Goal: Task Accomplishment & Management: Use online tool/utility

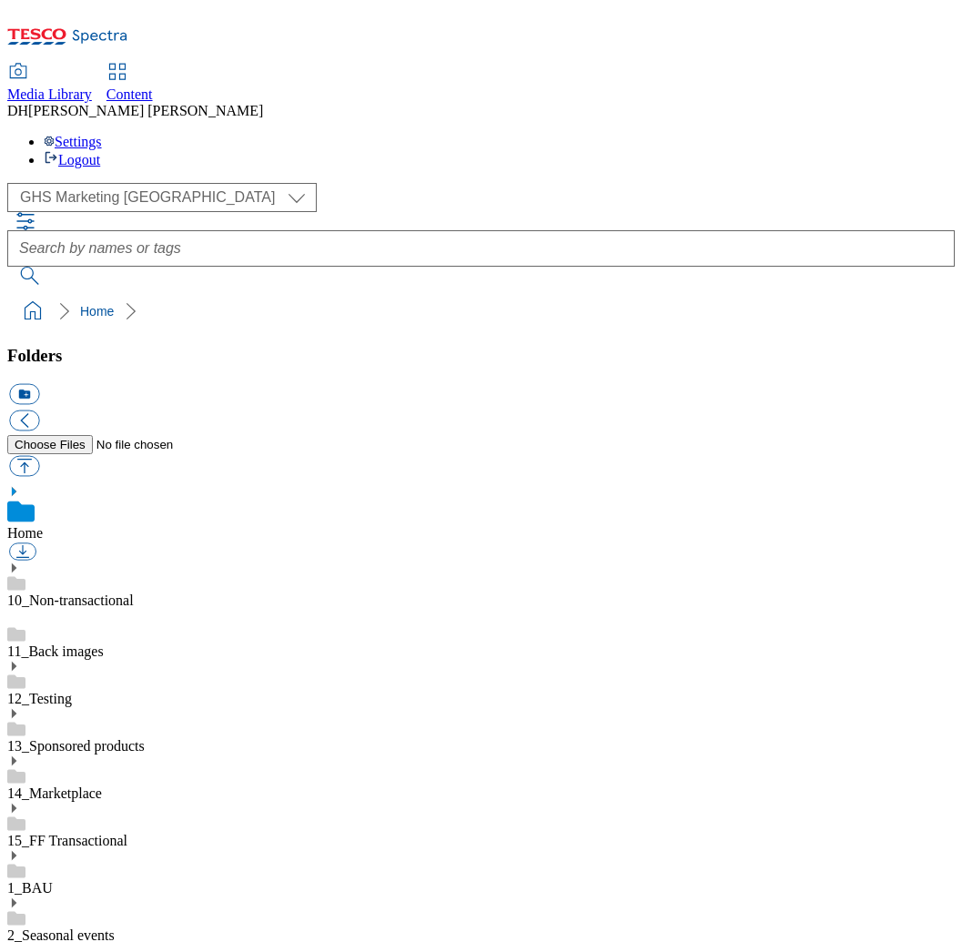
select select "flare-ghs-mktg"
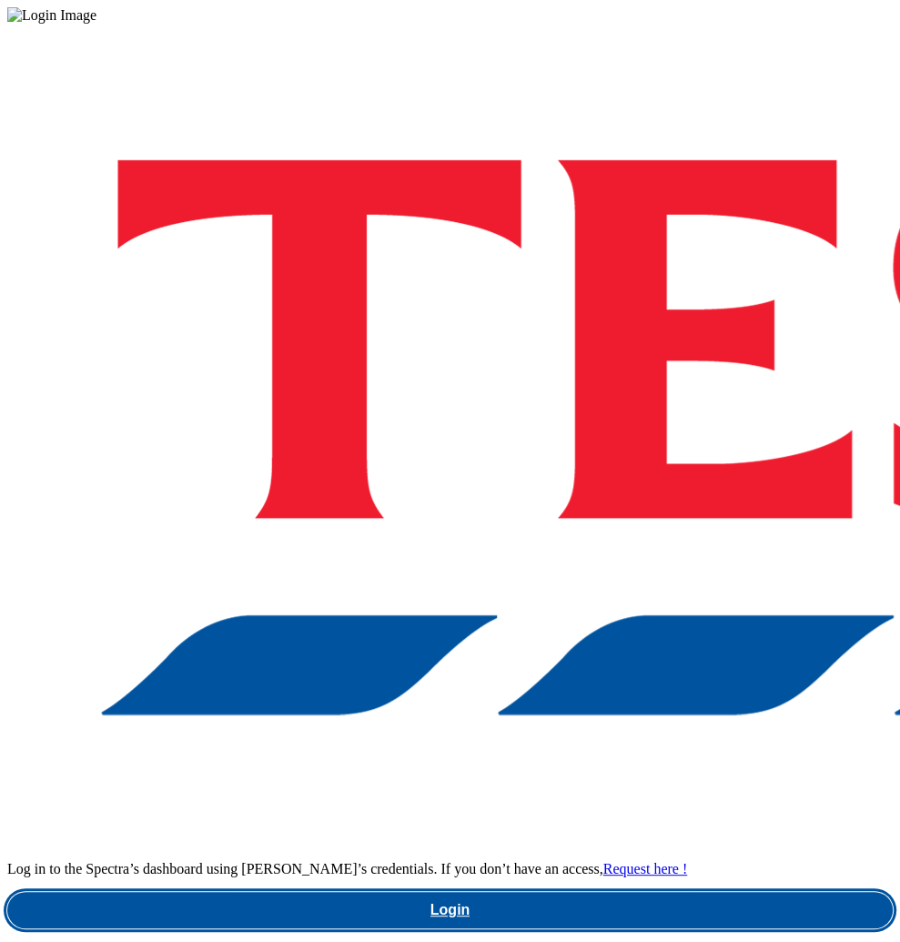
click at [560, 892] on link "Login" at bounding box center [450, 910] width 886 height 36
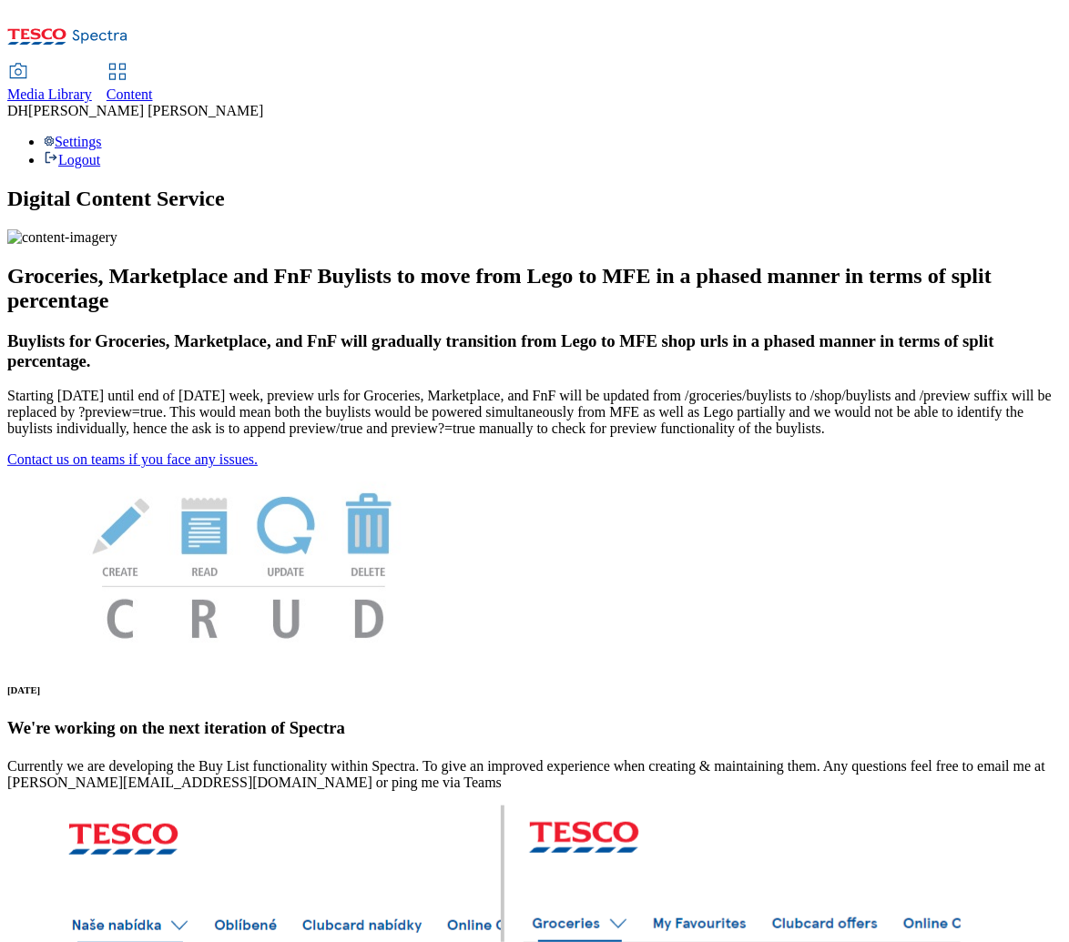
click at [153, 86] on span "Content" at bounding box center [129, 93] width 46 height 15
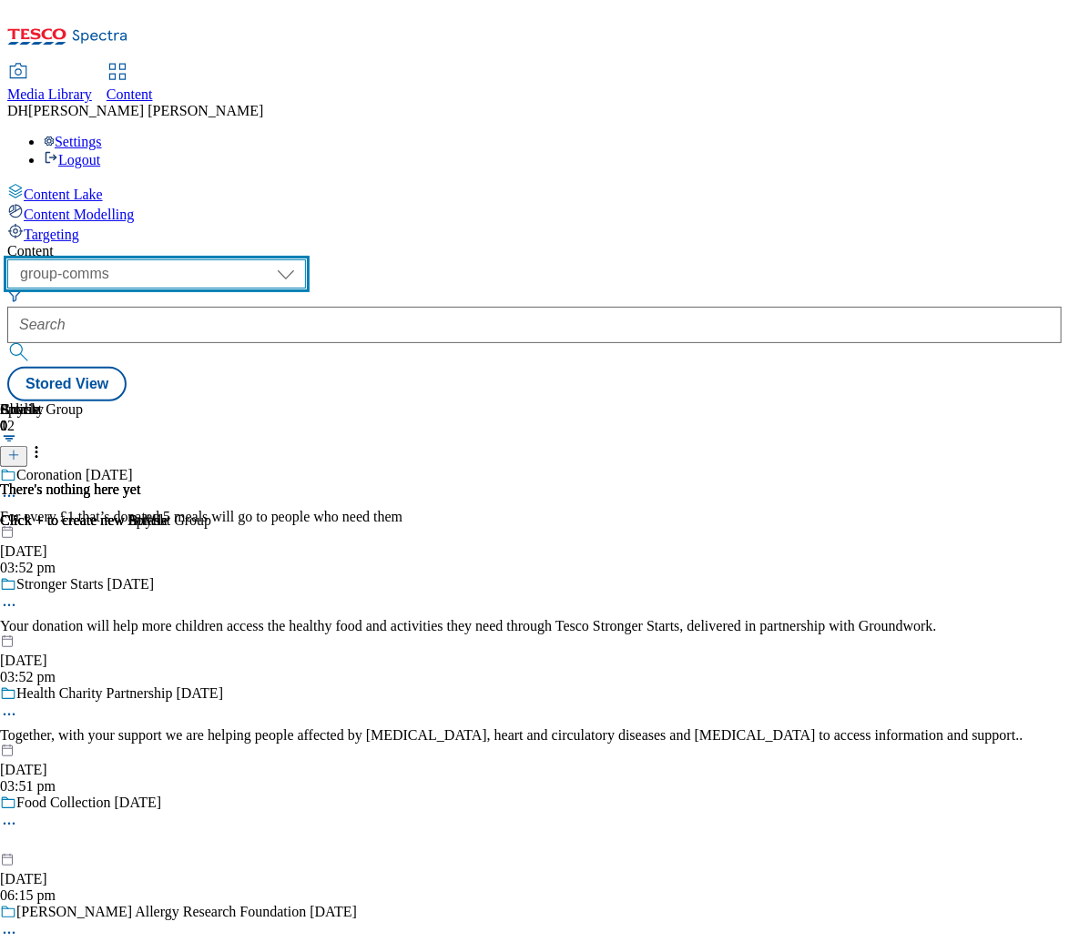
click at [306, 259] on select "dotcom-cz dotcom-hu dotcom-sk fnf-uk ghs-roi ghs-uk group-comms ighs-cz ighs-hu…" at bounding box center [156, 273] width 299 height 29
select select "ghs-uk"
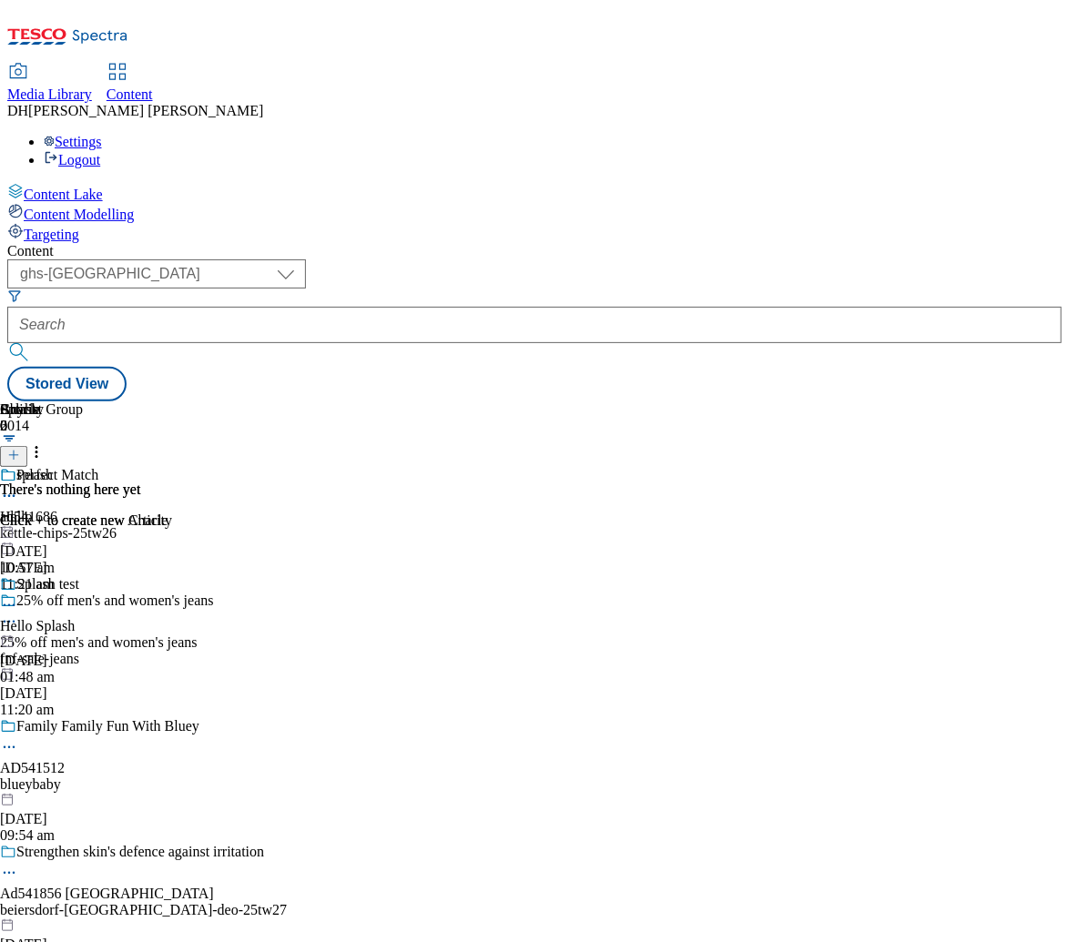
click at [79, 227] on span "Targeting" at bounding box center [52, 234] width 56 height 15
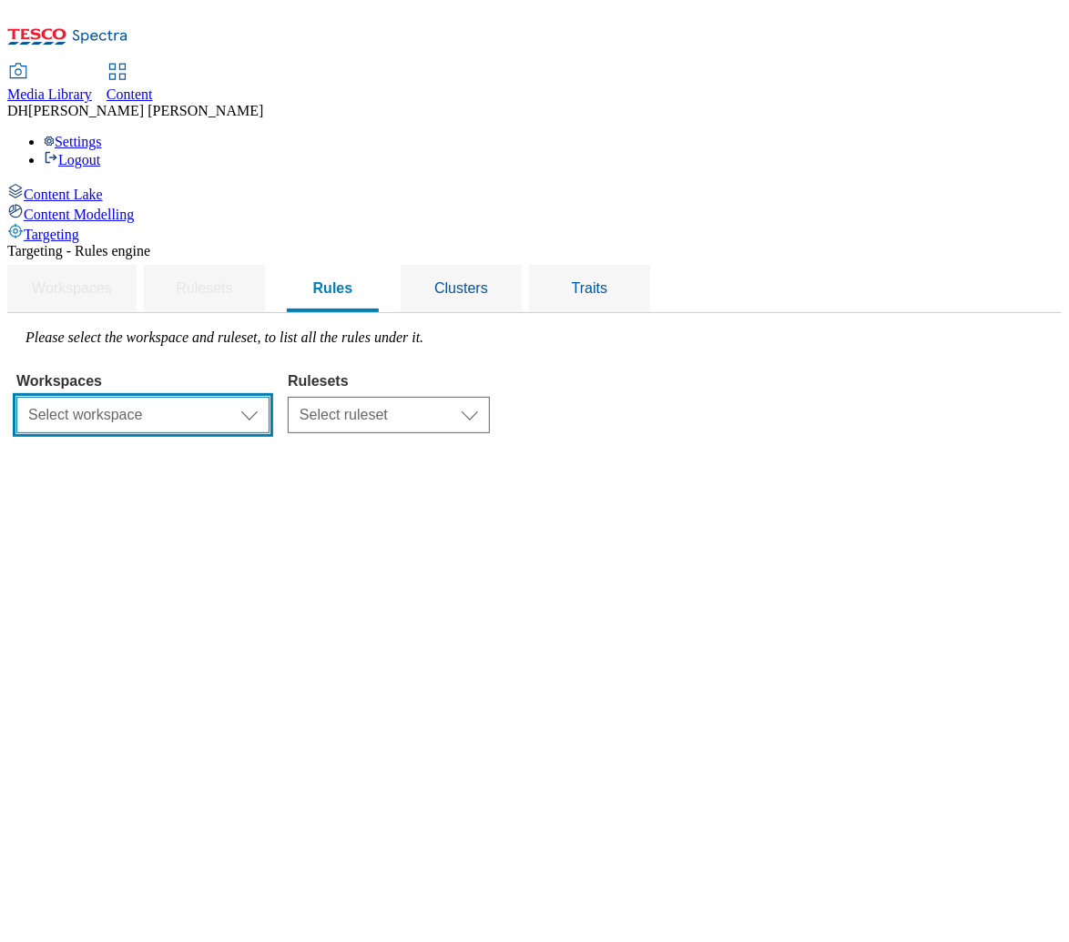
click at [269, 397] on select "Select workspace Content" at bounding box center [142, 415] width 253 height 36
select select "f510054f-adaa-4692-b570-80fa3897127a"
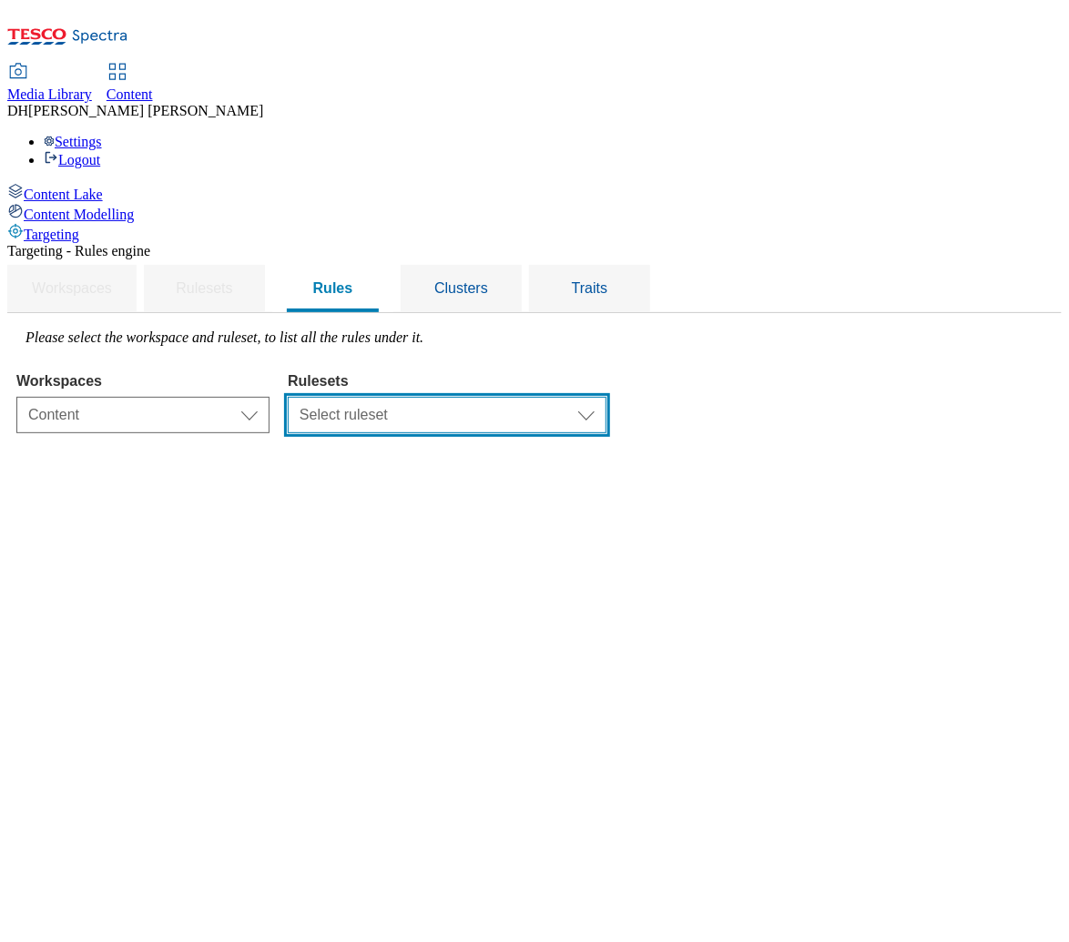
click at [600, 397] on select "Select ruleset dotcom-cz dotcom-hu dotcom-sk ghs-roi ghs-uk ighs-cz ighs-hu igh…" at bounding box center [447, 415] width 319 height 36
select select "48eb89cc-c22c-49b3-9be3-6f8cd5821d05"
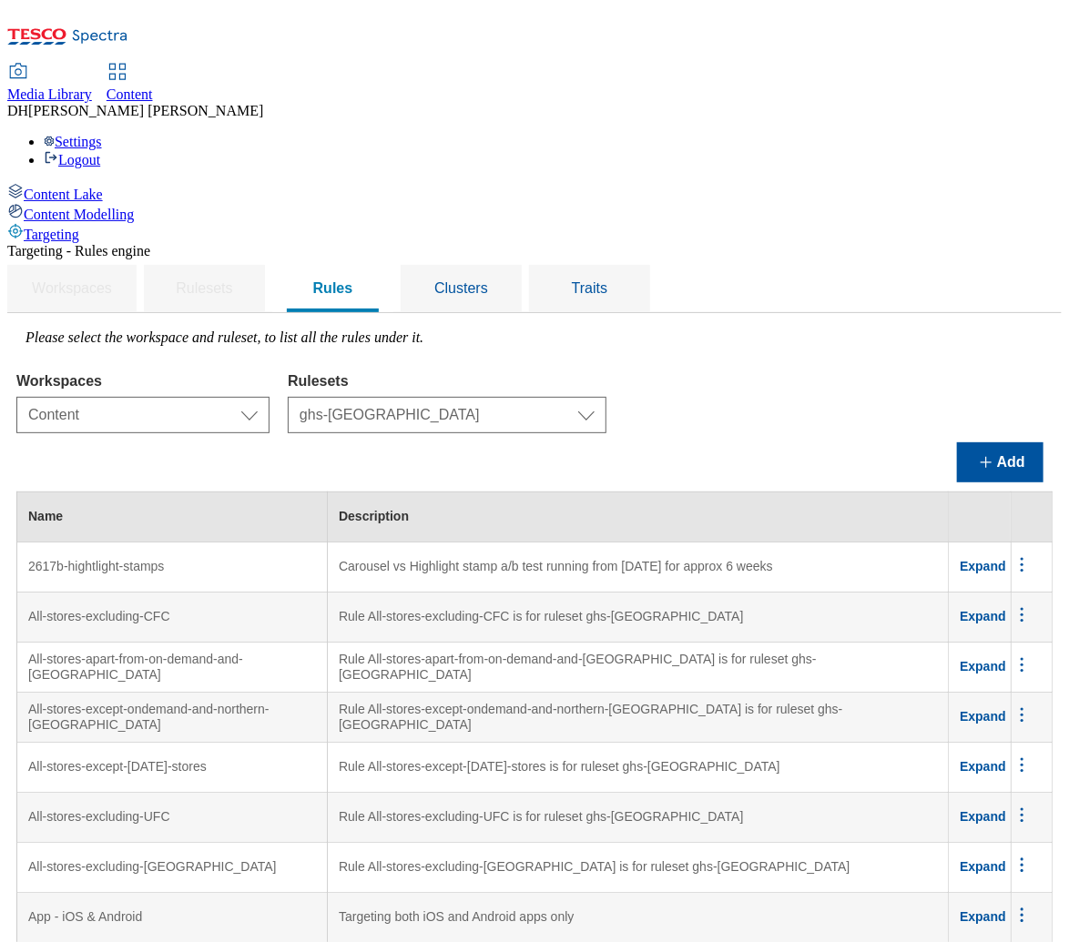
scroll to position [7213, 0]
drag, startPoint x: 651, startPoint y: 675, endPoint x: 482, endPoint y: 659, distance: 169.2
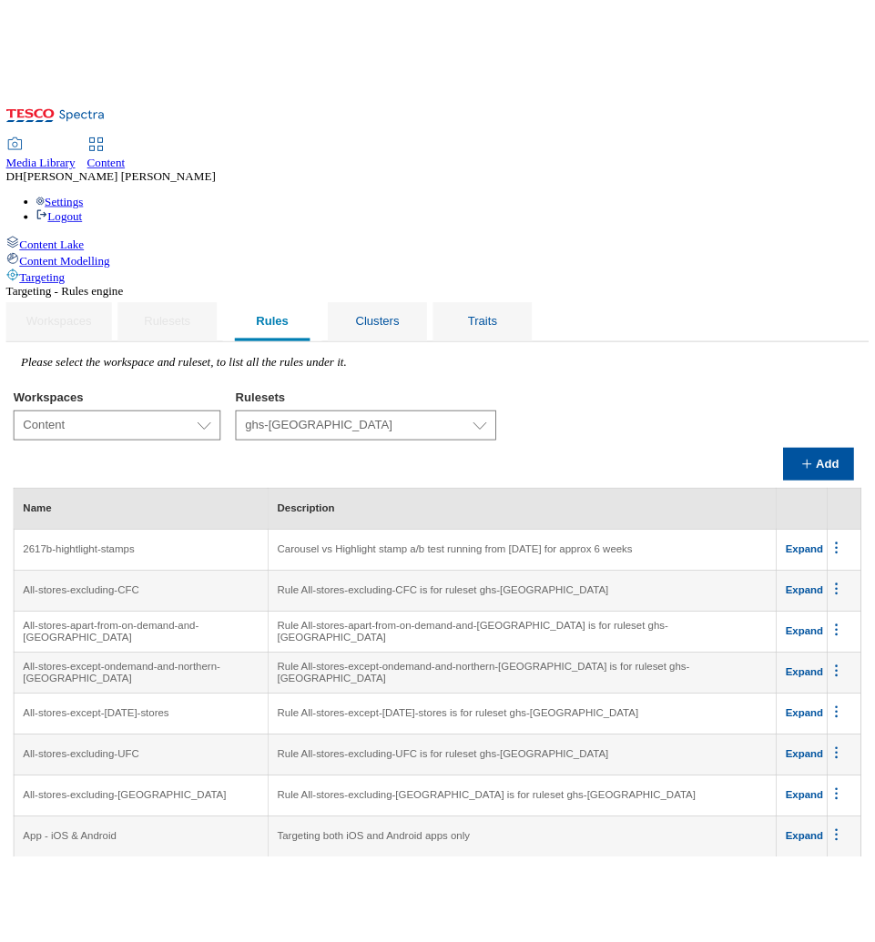
scroll to position [7413, 0]
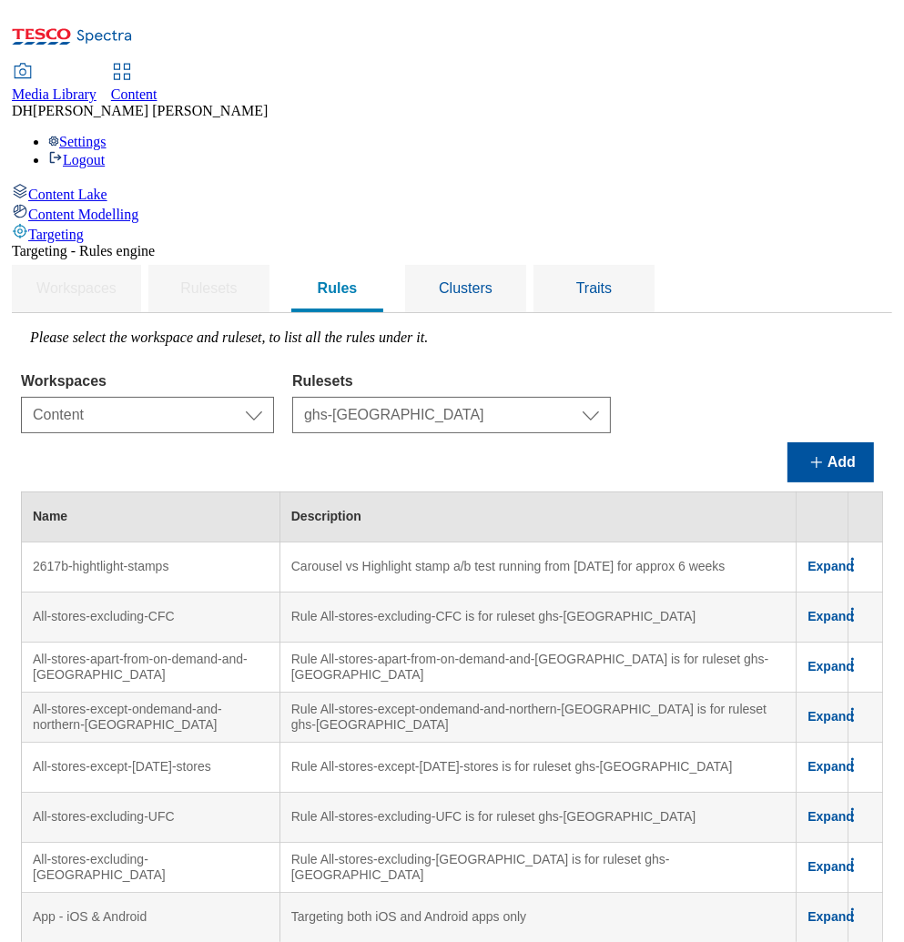
scroll to position [7515, 0]
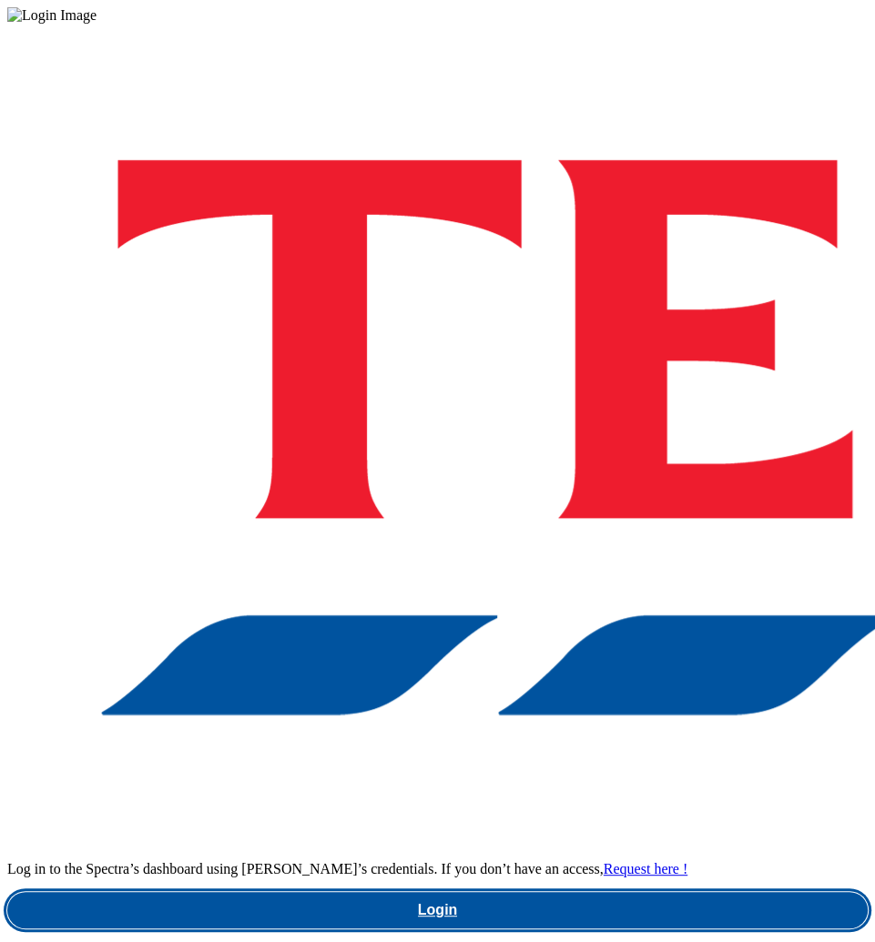
click at [516, 892] on link "Login" at bounding box center [437, 910] width 860 height 36
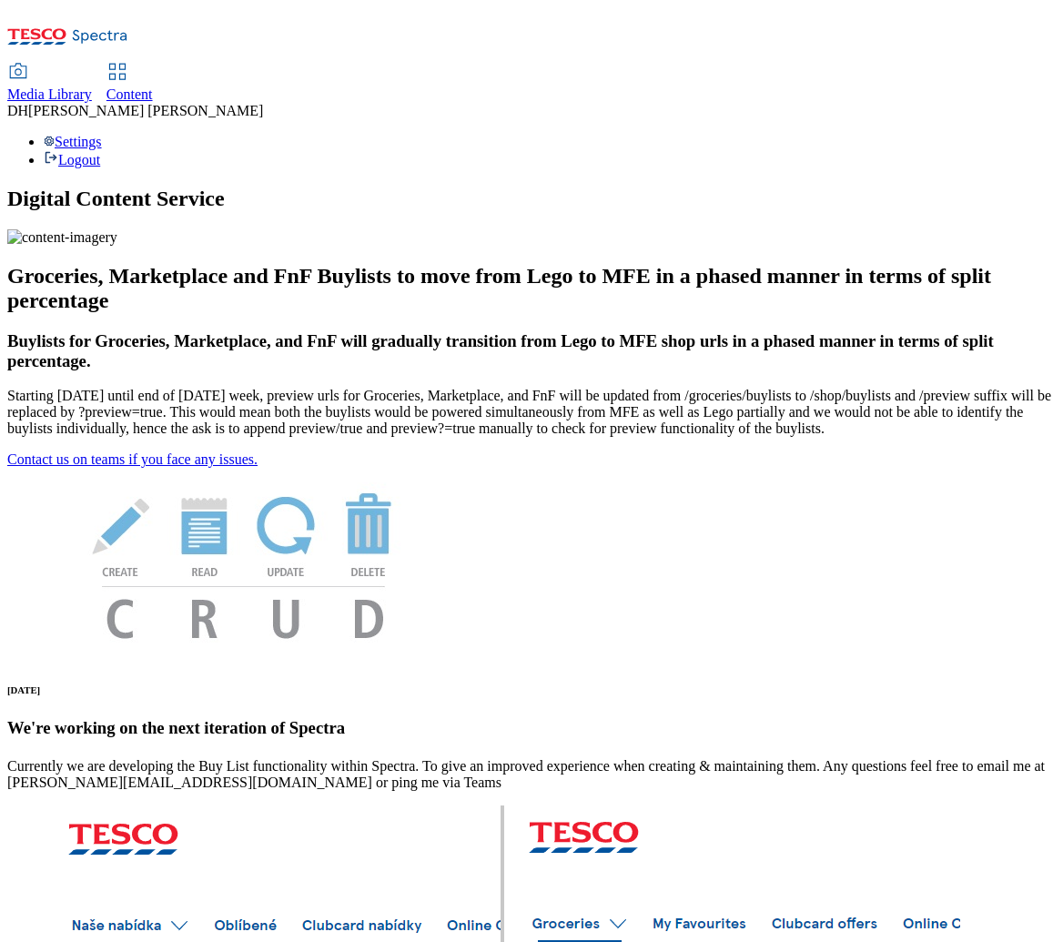
drag, startPoint x: 422, startPoint y: 34, endPoint x: 395, endPoint y: 57, distance: 36.1
click at [153, 86] on span "Content" at bounding box center [129, 93] width 46 height 15
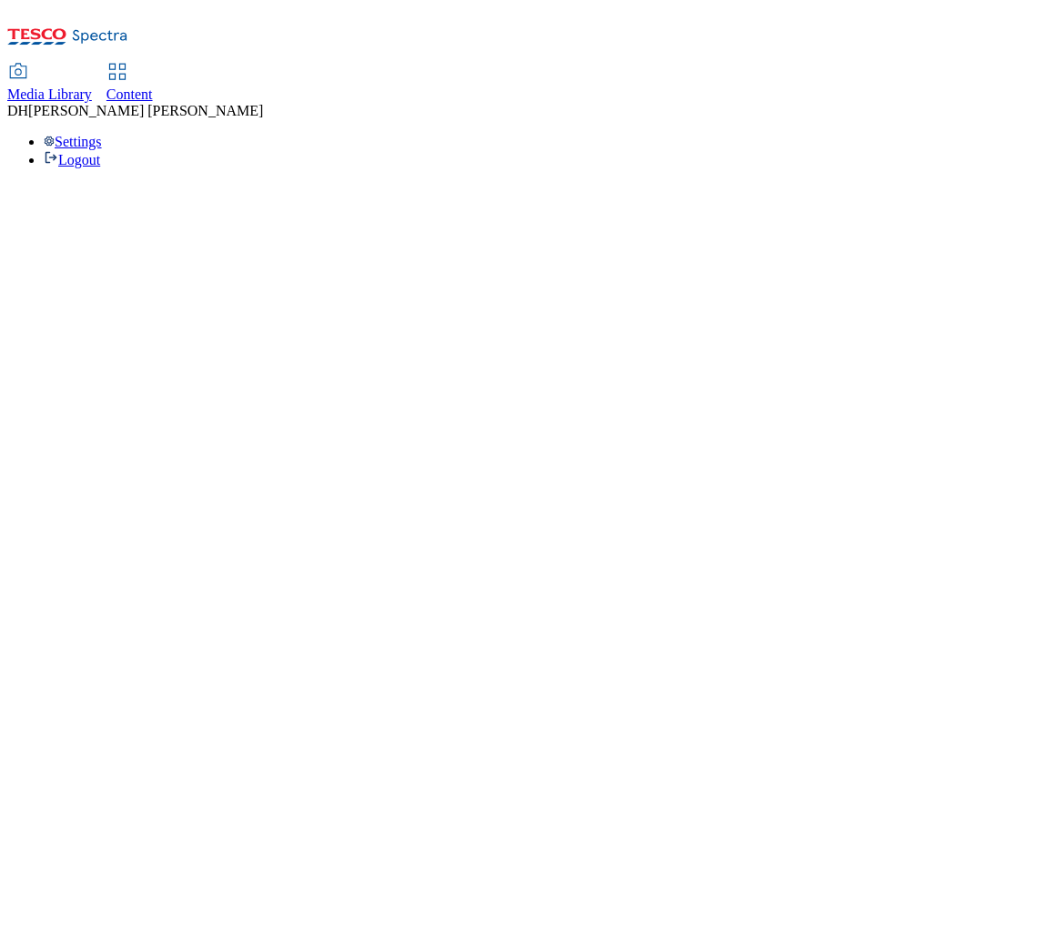
select select "group-comms"
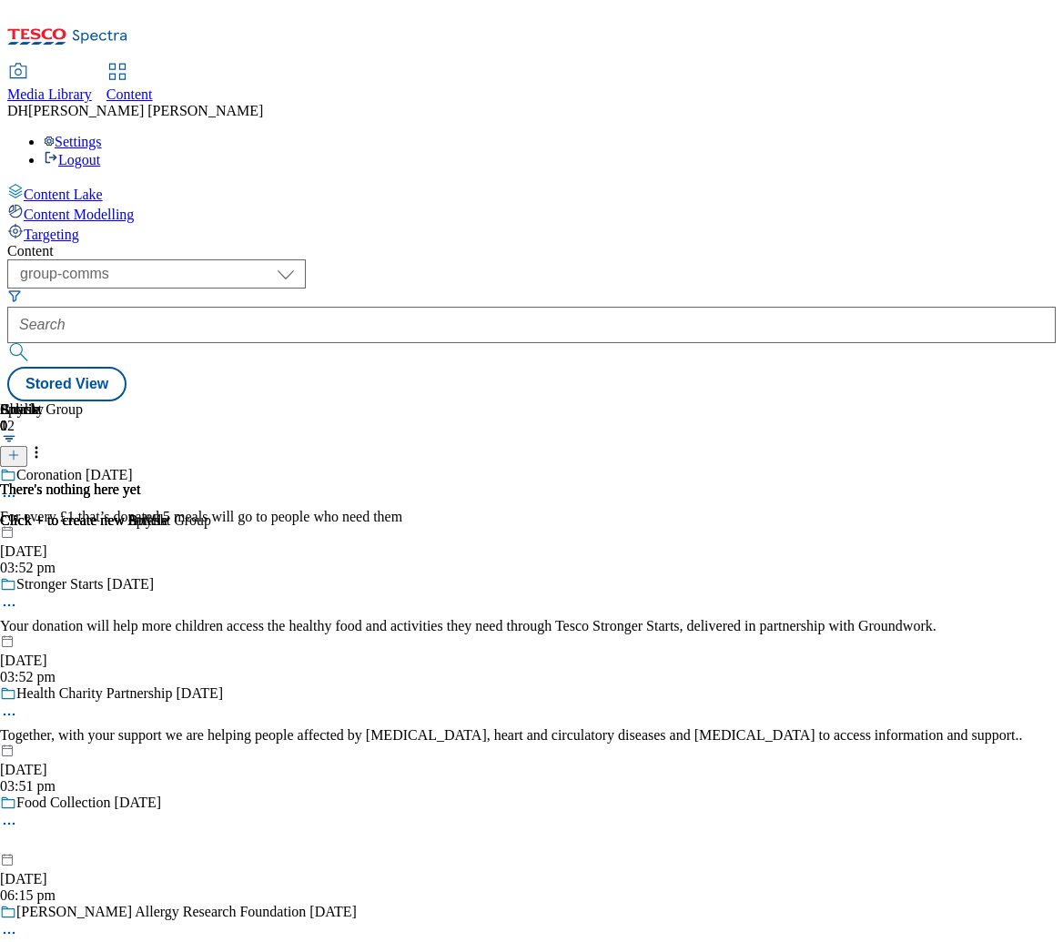
click at [79, 227] on span "Targeting" at bounding box center [52, 234] width 56 height 15
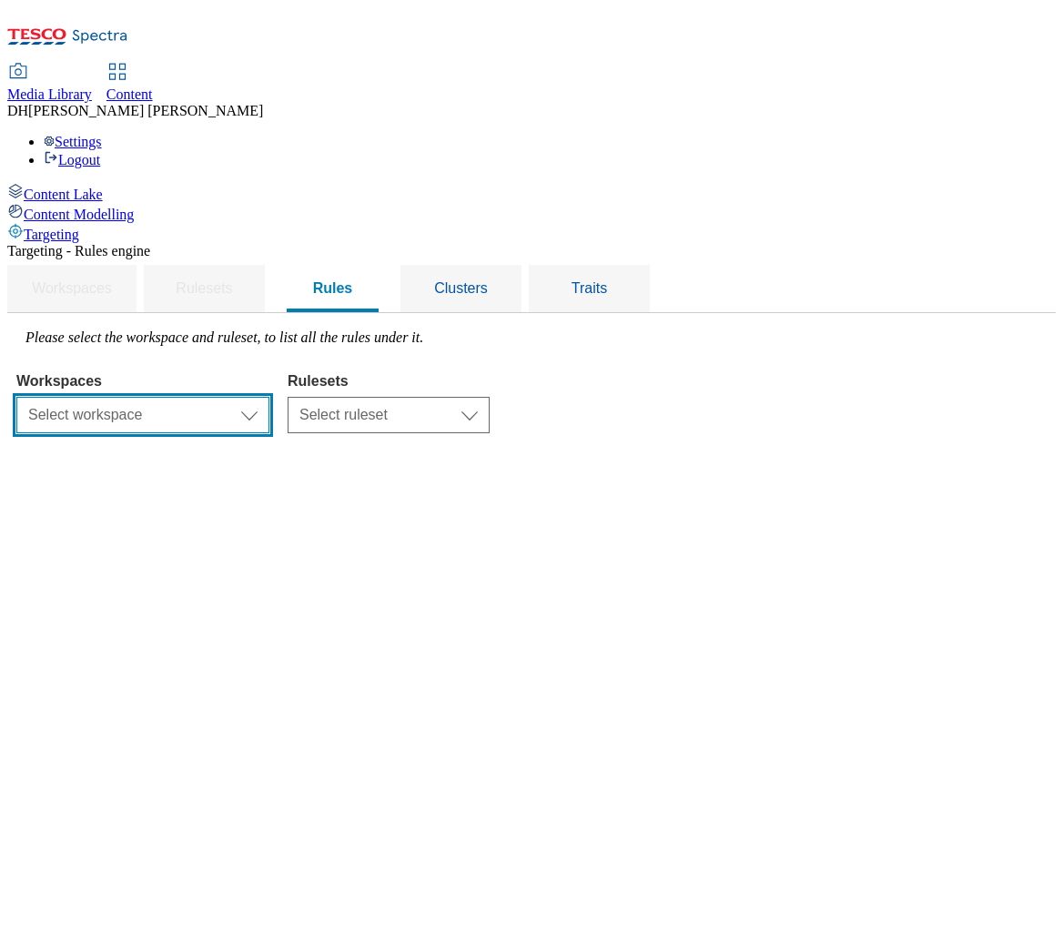
click at [269, 397] on select "Select workspace Content" at bounding box center [142, 415] width 253 height 36
select select "f510054f-adaa-4692-b570-80fa3897127a"
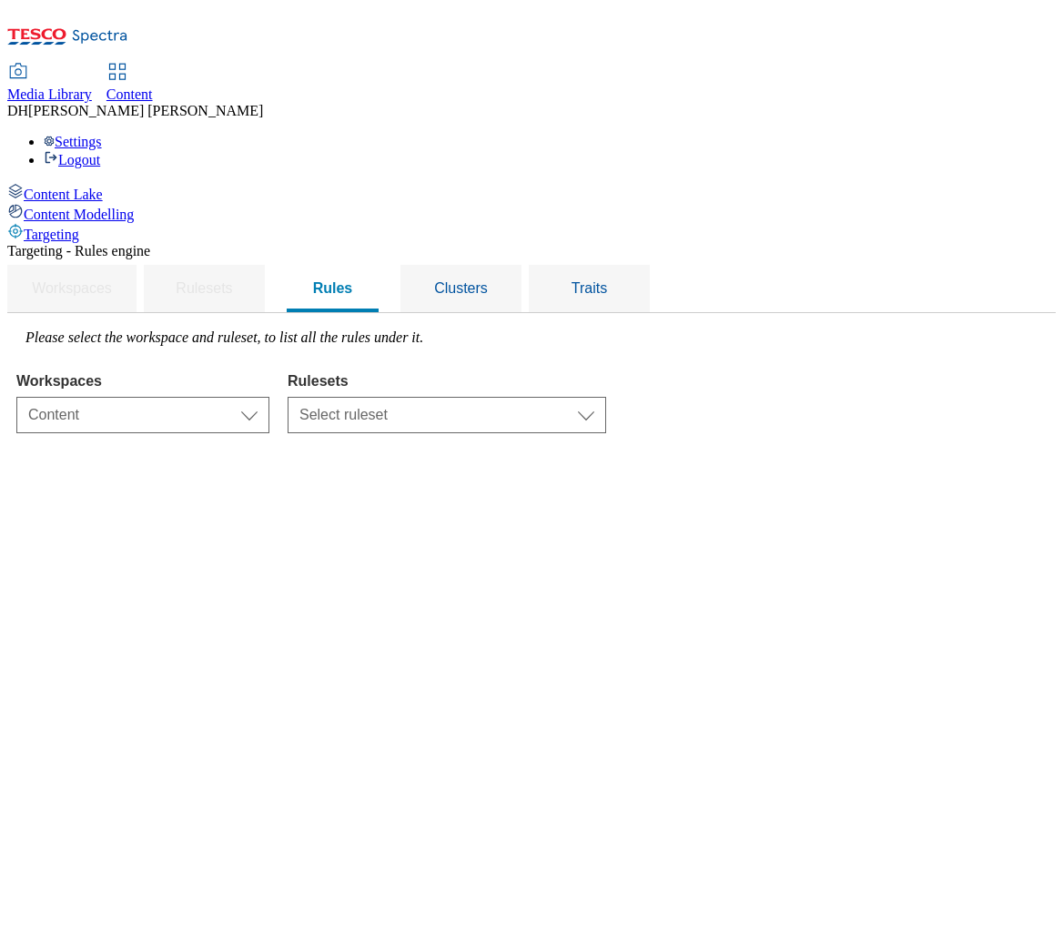
select select "48eb89cc-c22c-49b3-9be3-6f8cd5821d05"
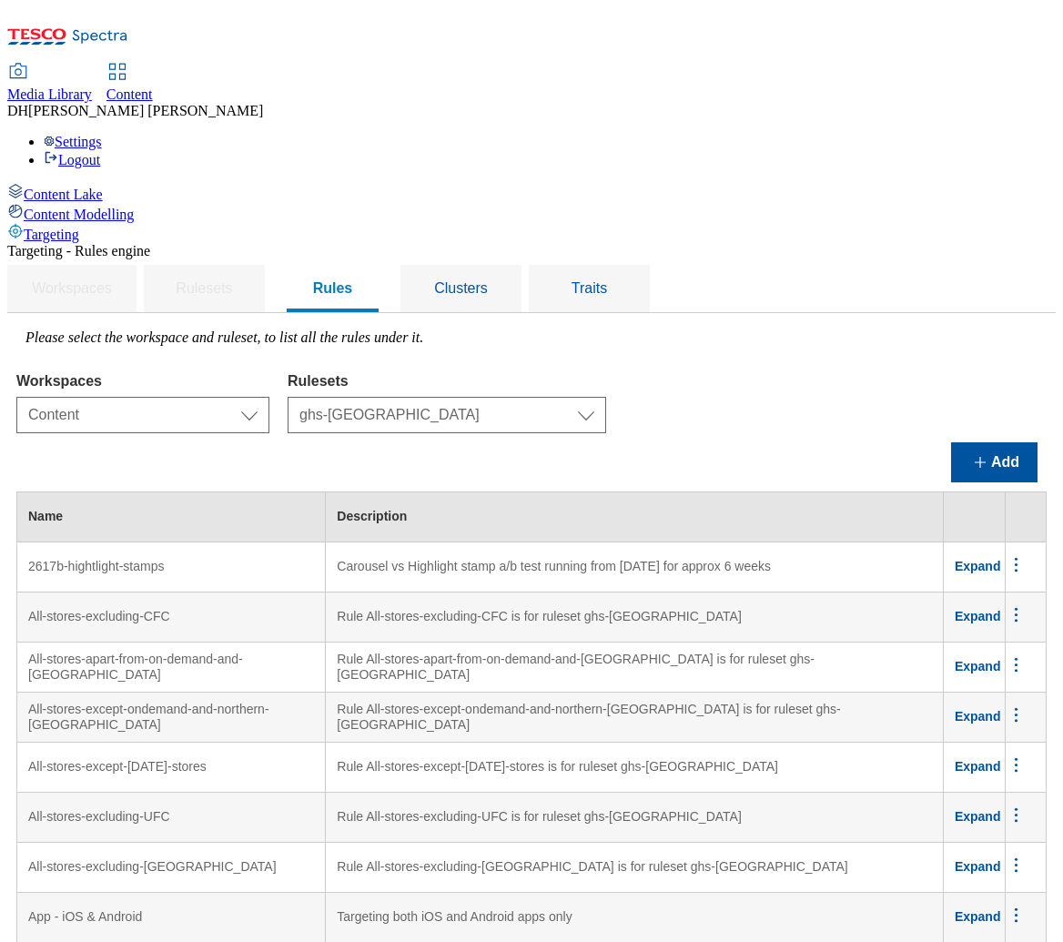
click at [874, 559] on span "Expand" at bounding box center [978, 566] width 46 height 15
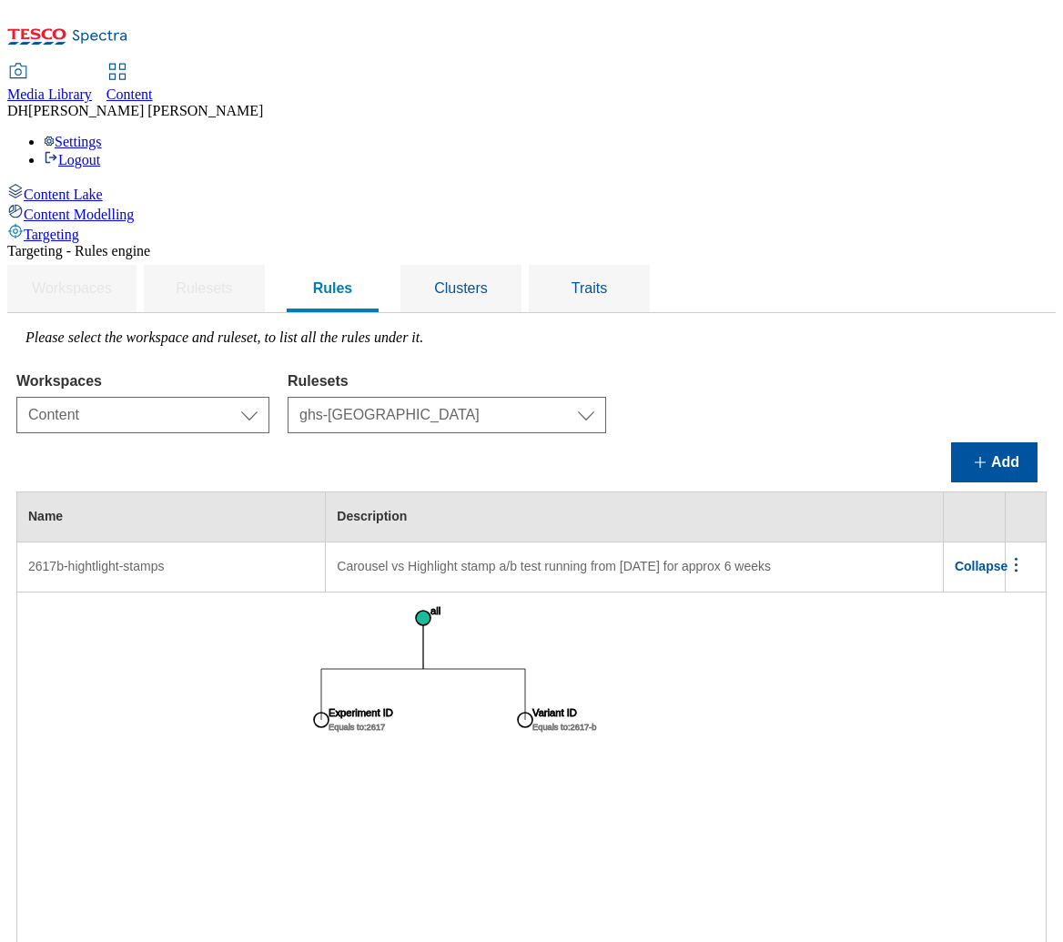
click at [597, 723] on tspan "Equals to : 2617-b" at bounding box center [564, 727] width 65 height 9
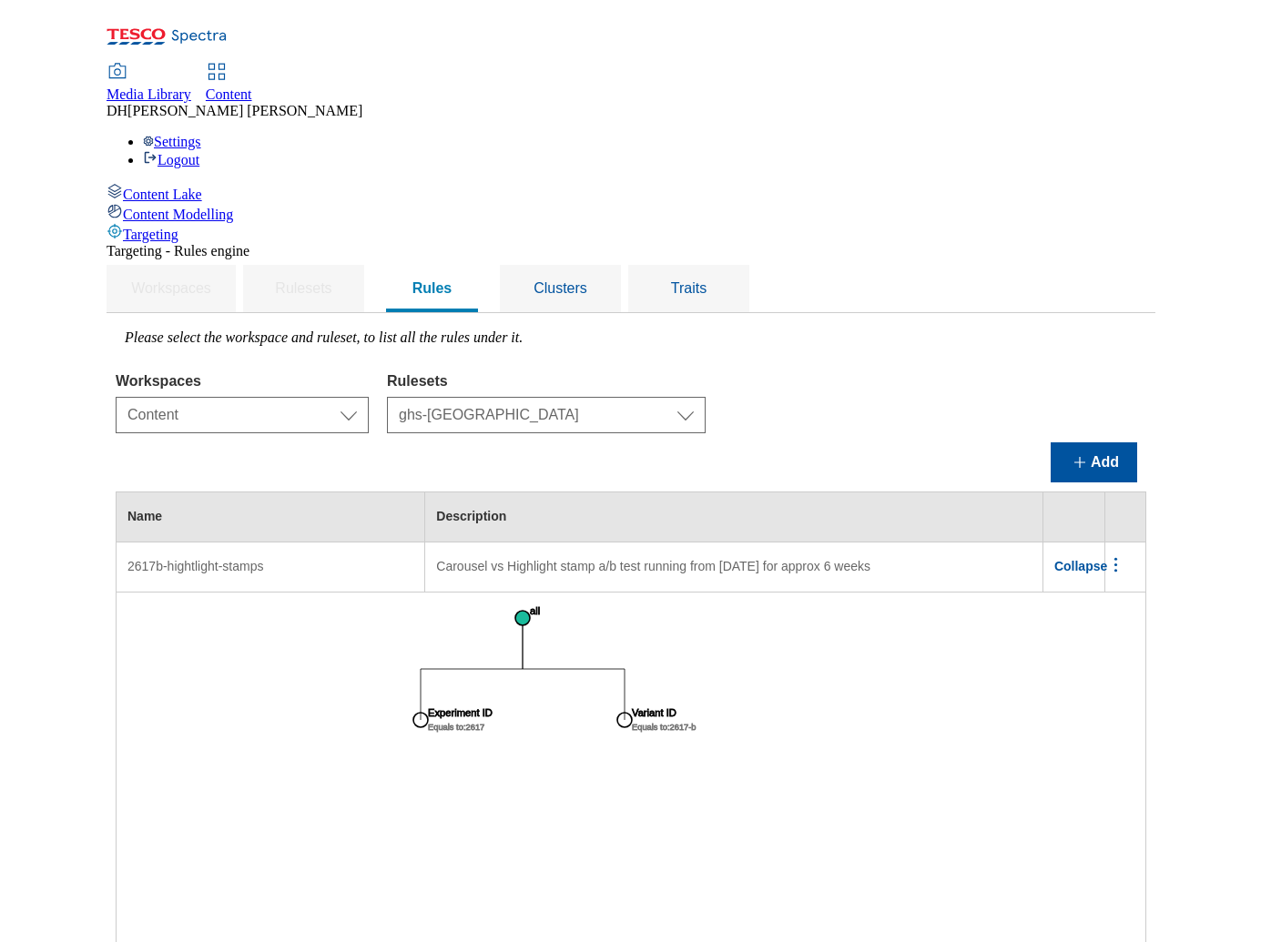
scroll to position [137, 84]
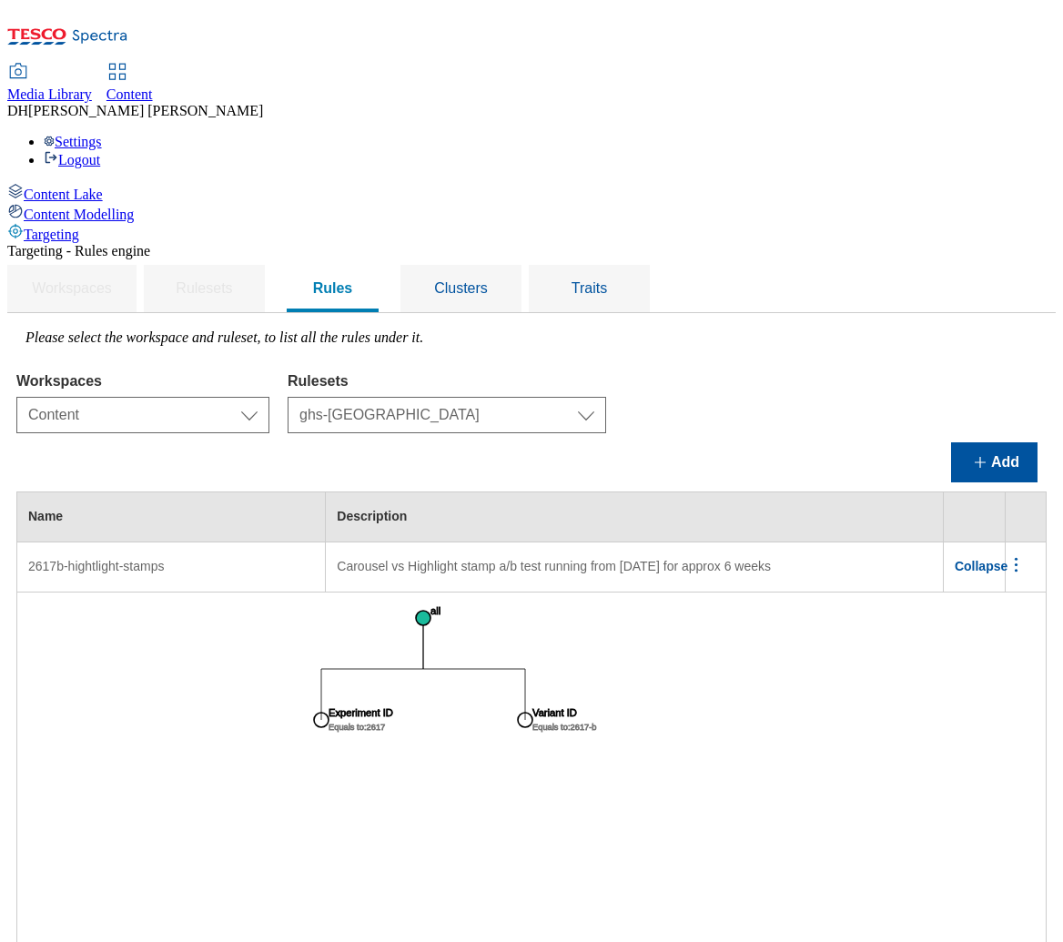
click at [162, 243] on div "Content Lake Content Modelling Targeting" at bounding box center [531, 213] width 1049 height 60
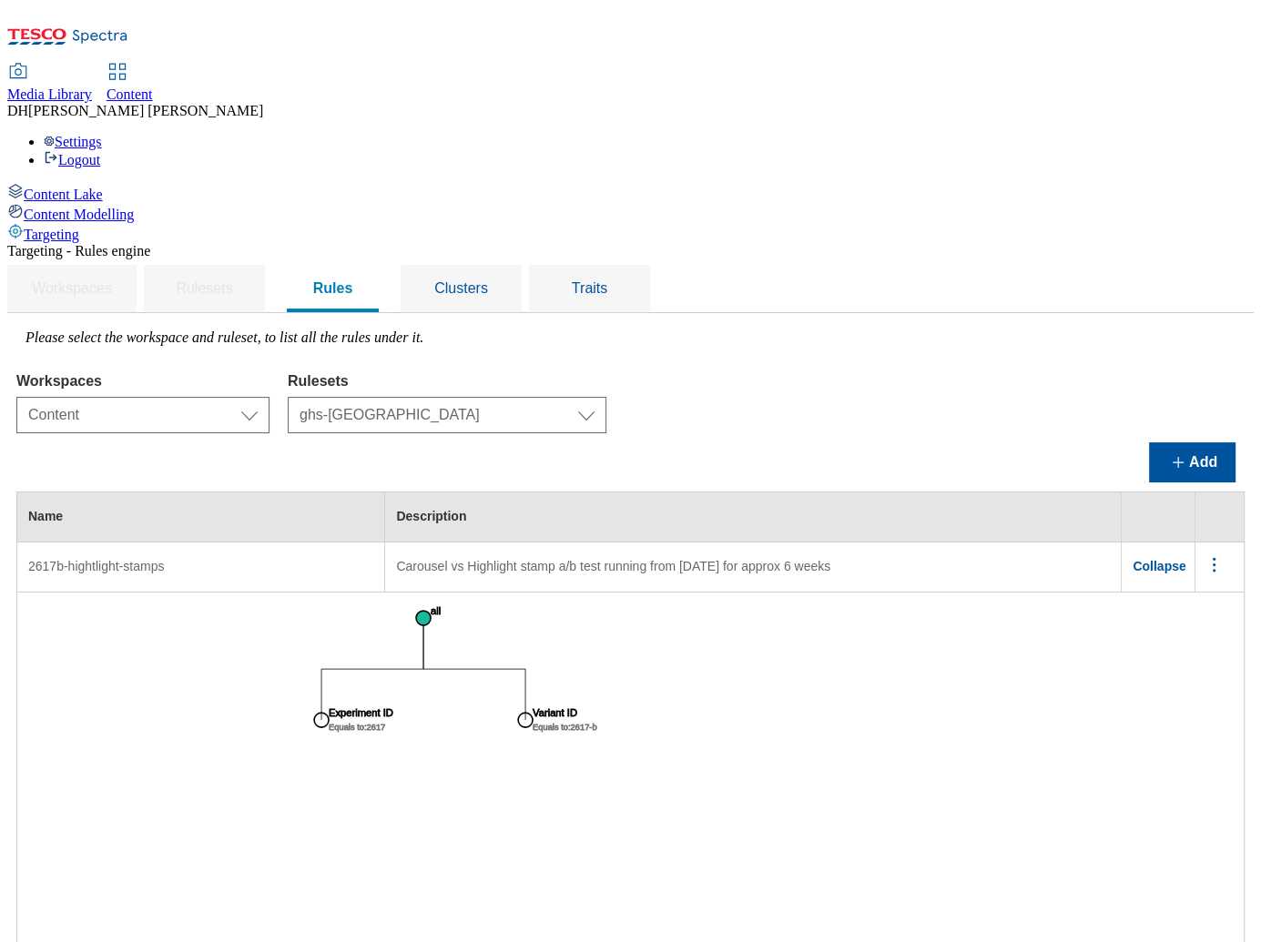
click at [874, 553] on icon "menus" at bounding box center [1213, 564] width 23 height 23
click at [874, 582] on span "Edit" at bounding box center [1189, 589] width 21 height 14
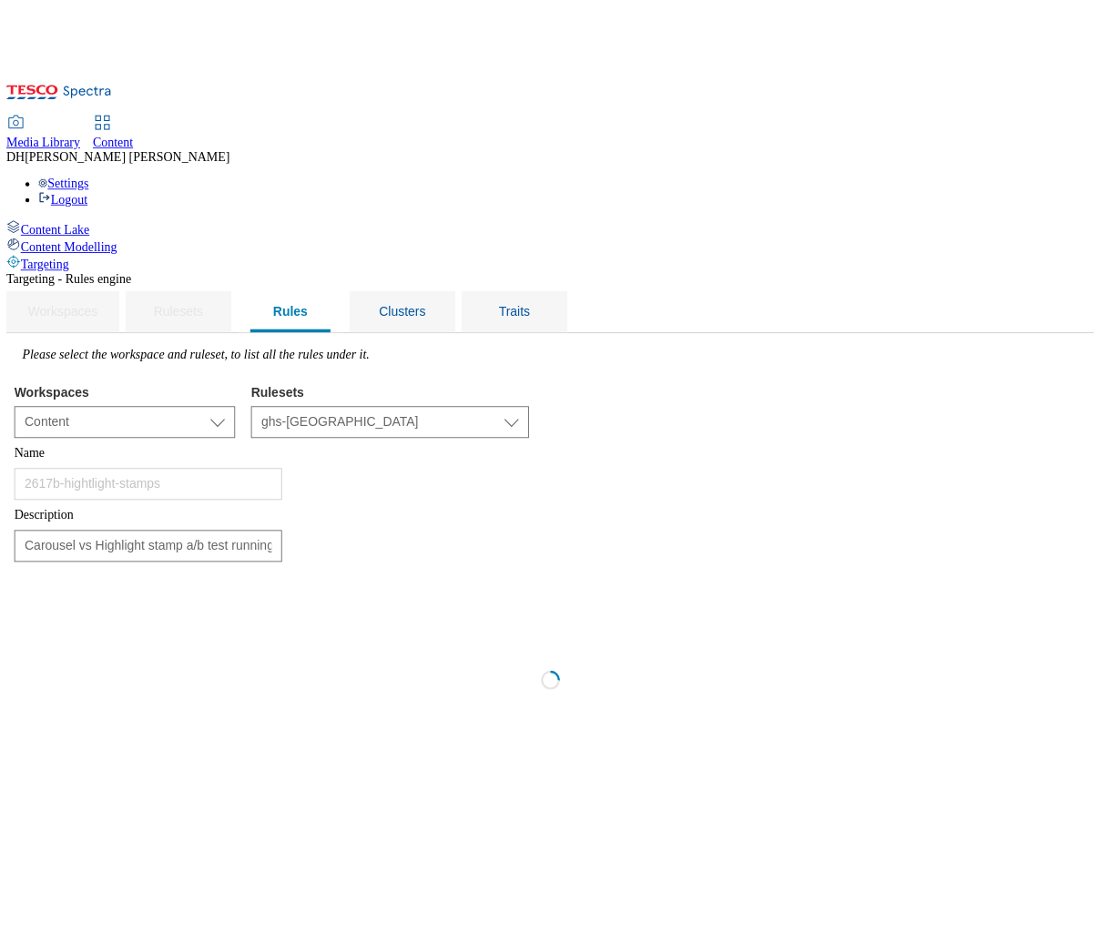
scroll to position [0, 0]
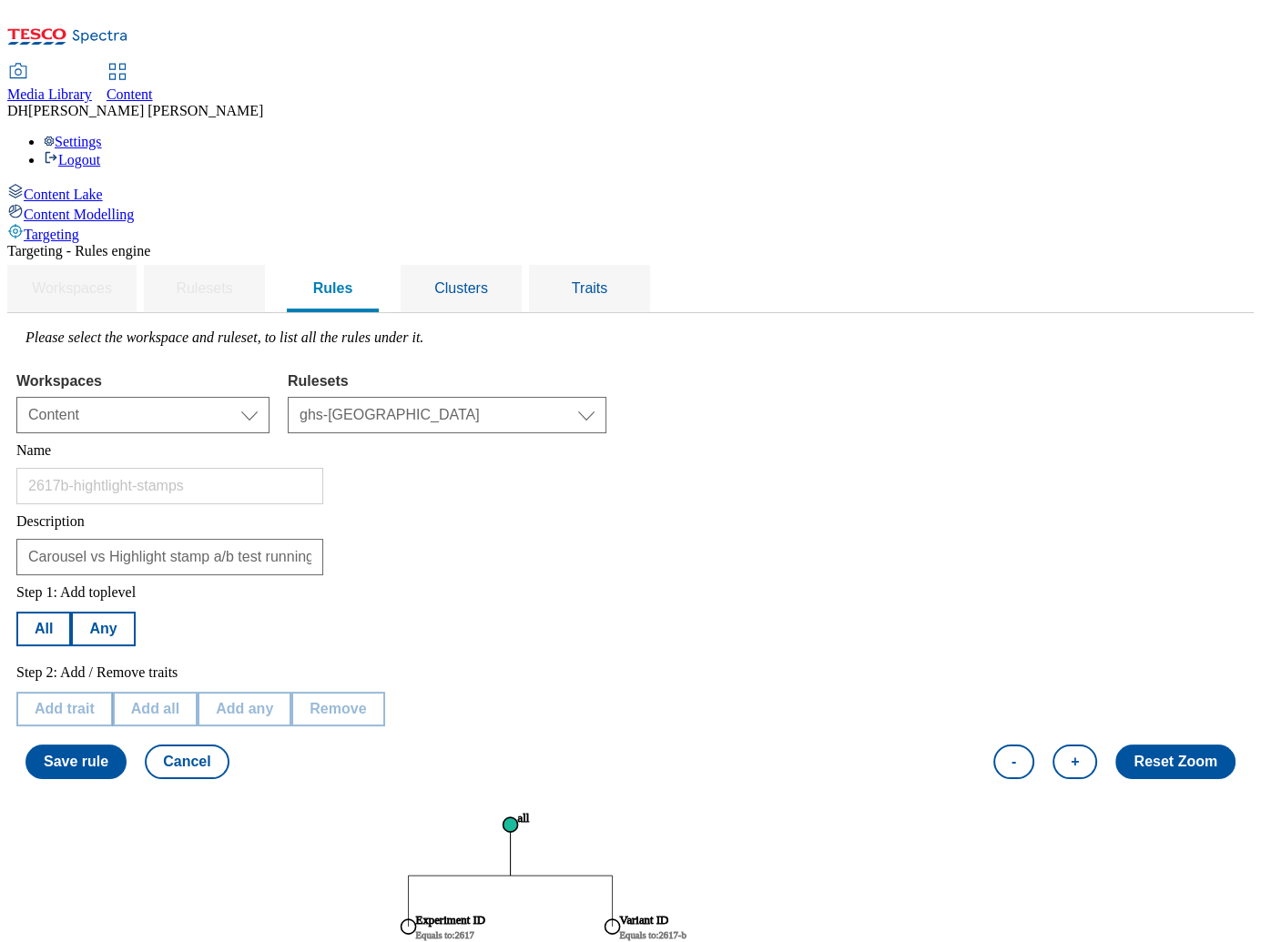
click at [475, 930] on tspan "Equals to : 2617" at bounding box center [445, 935] width 59 height 10
click at [112, 692] on button "Edit trait" at bounding box center [64, 709] width 96 height 35
select select "experimentId"
select select "equals"
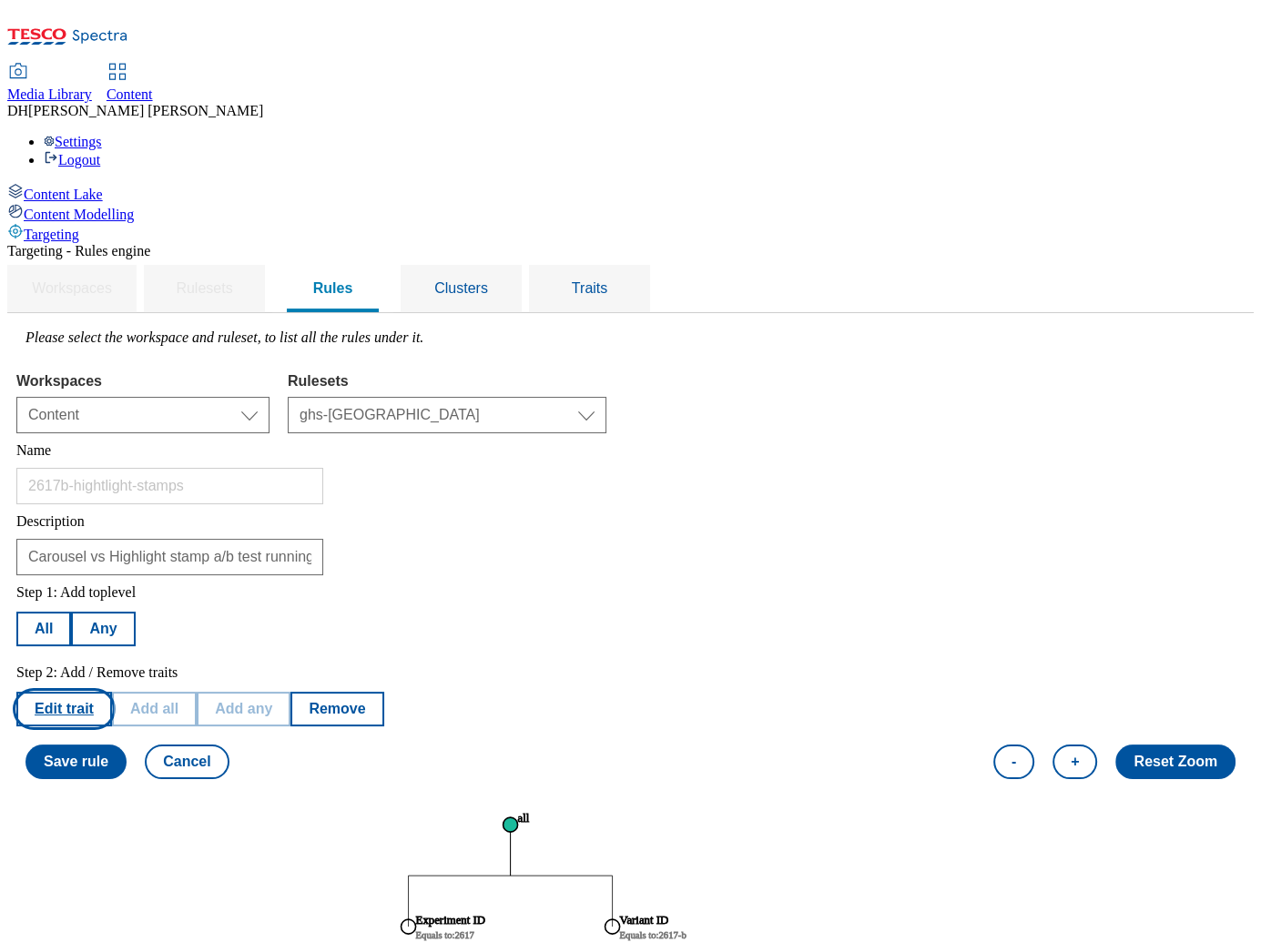
select select "2617"
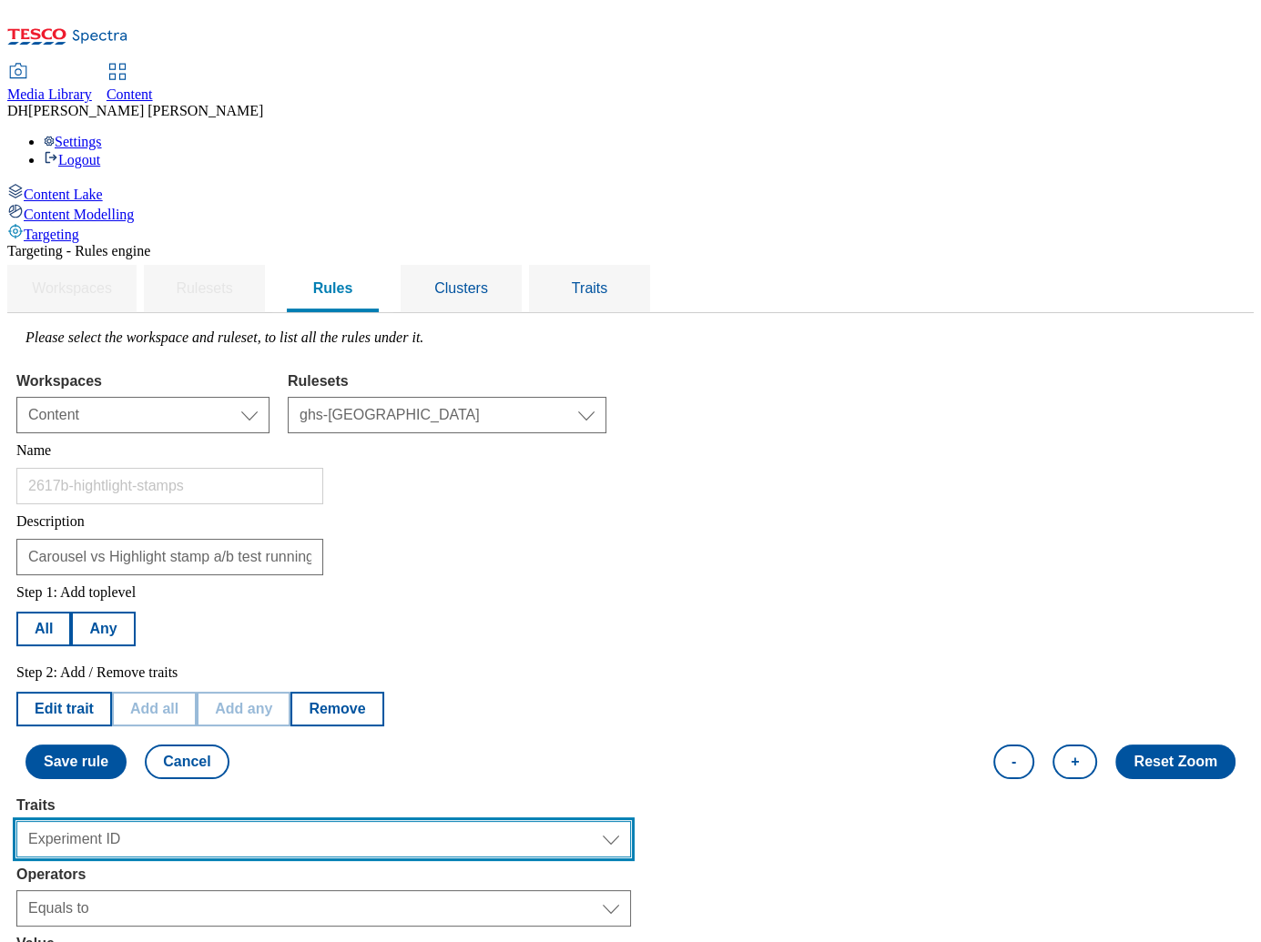
click at [314, 821] on select "Select trait Languages Operating System Content Type Variant ID Segments Channe…" at bounding box center [323, 839] width 614 height 36
select select "profileSegments"
select select
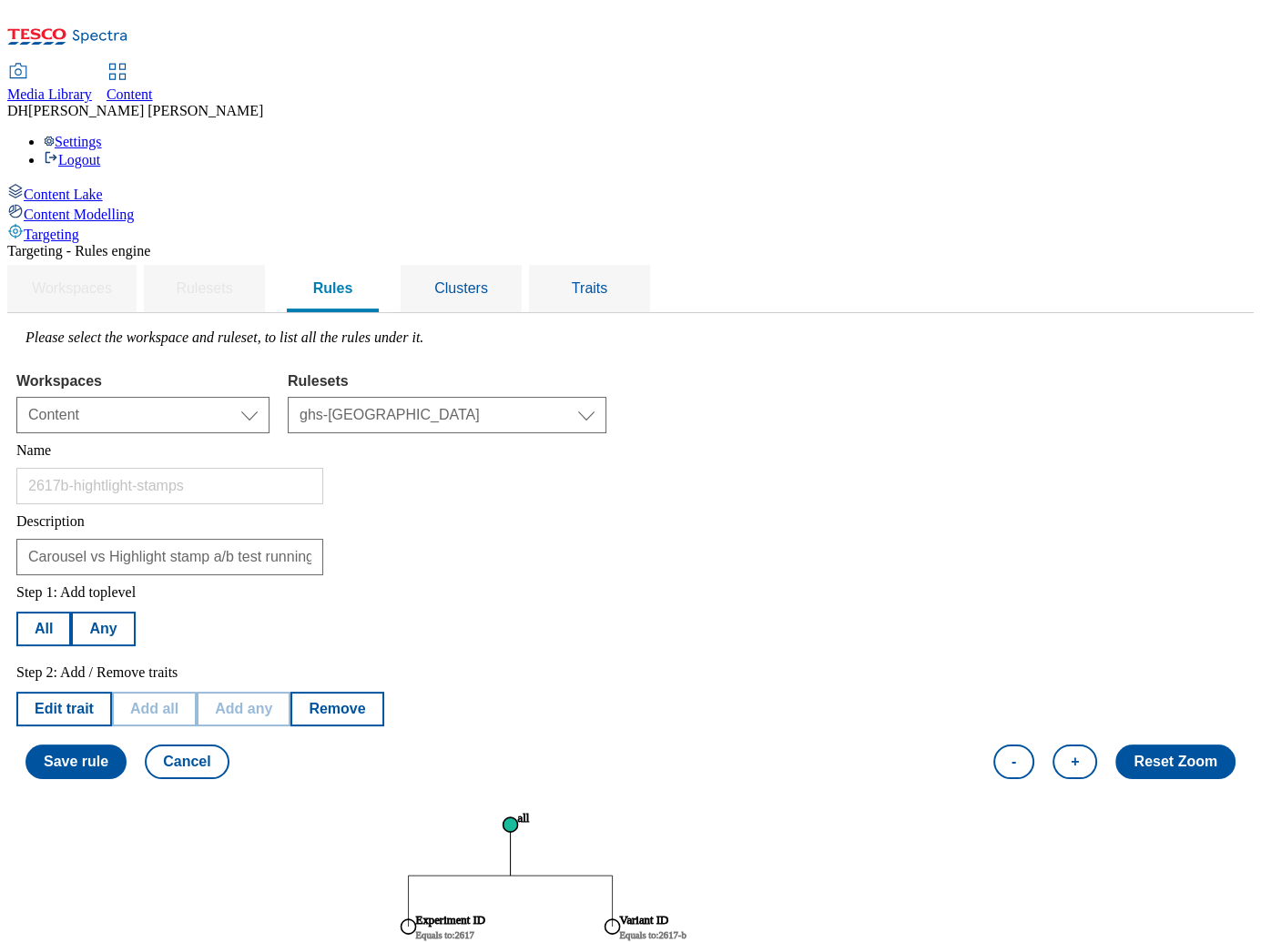
click at [7, 243] on div "Content Lake Content Modelling Targeting" at bounding box center [630, 213] width 1246 height 60
